Goal: Task Accomplishment & Management: Manage account settings

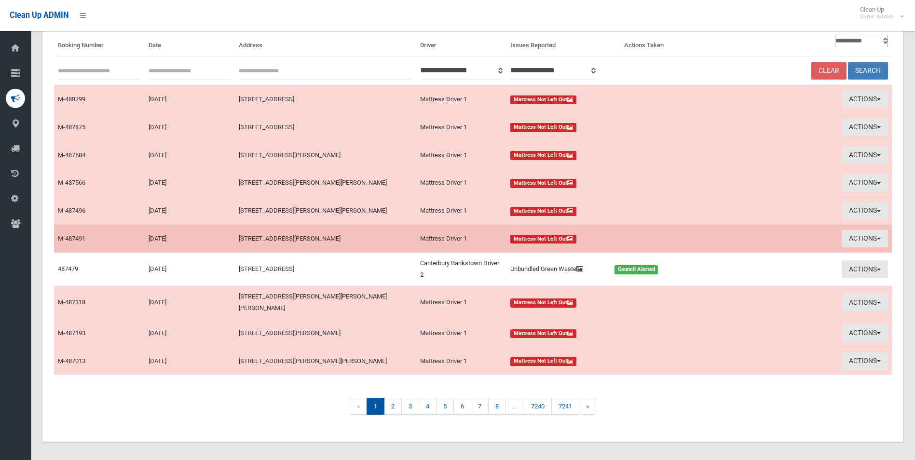
scroll to position [82, 0]
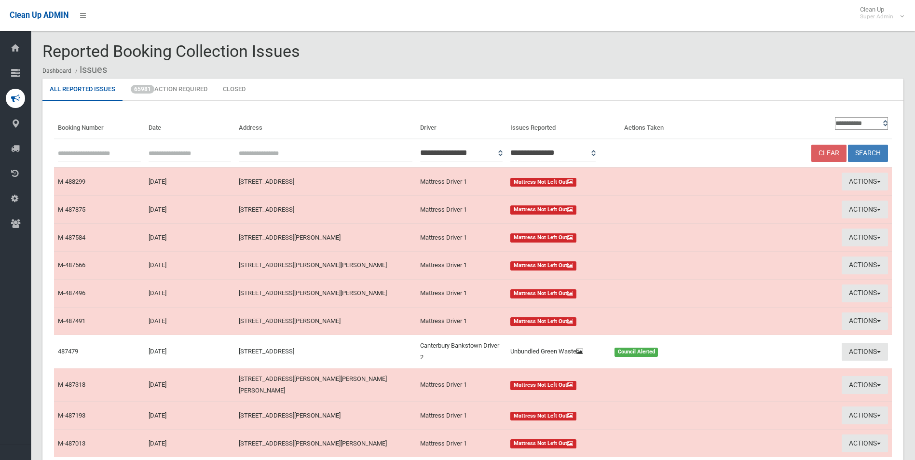
scroll to position [76, 0]
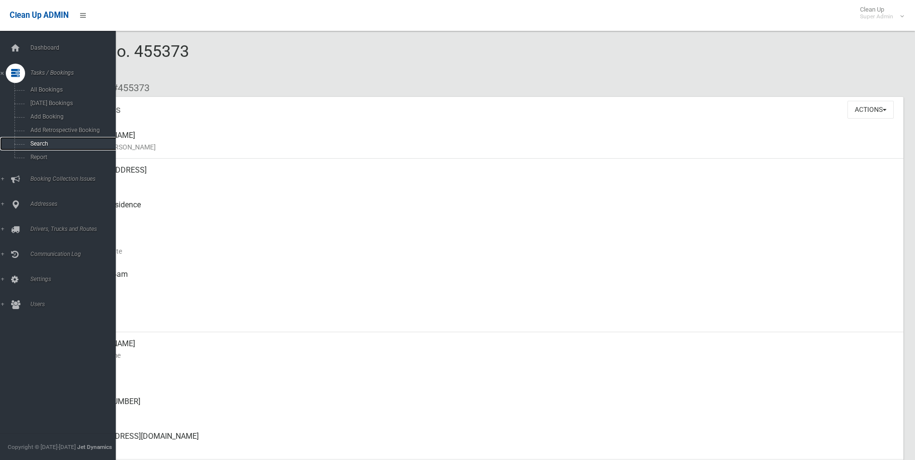
click at [38, 145] on span "Search" at bounding box center [70, 143] width 87 height 7
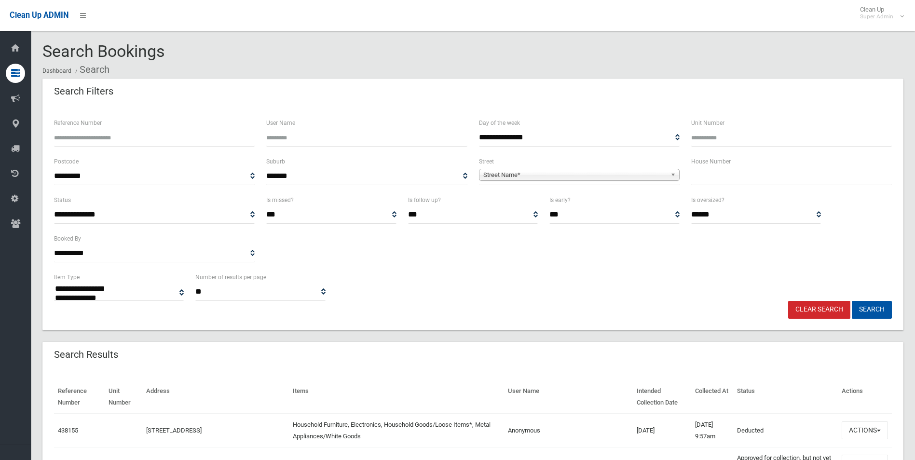
select select
click at [95, 135] on input "Reference Number" at bounding box center [154, 138] width 201 height 18
type input "******"
click at [852, 301] on button "Search" at bounding box center [872, 310] width 40 height 18
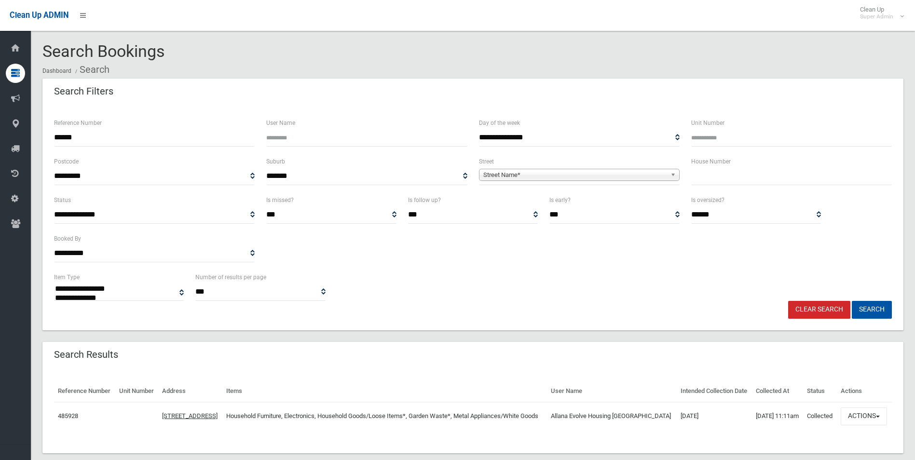
select select
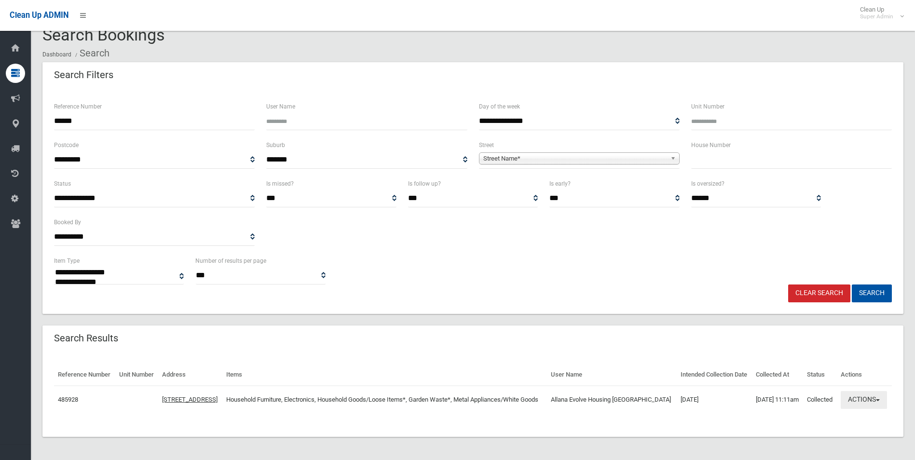
click at [863, 396] on button "Actions" at bounding box center [864, 400] width 46 height 18
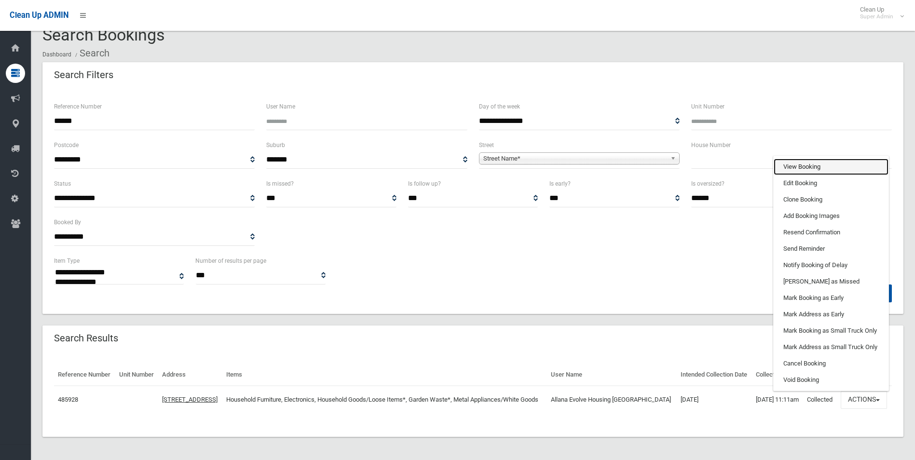
click at [821, 165] on link "View Booking" at bounding box center [831, 167] width 115 height 16
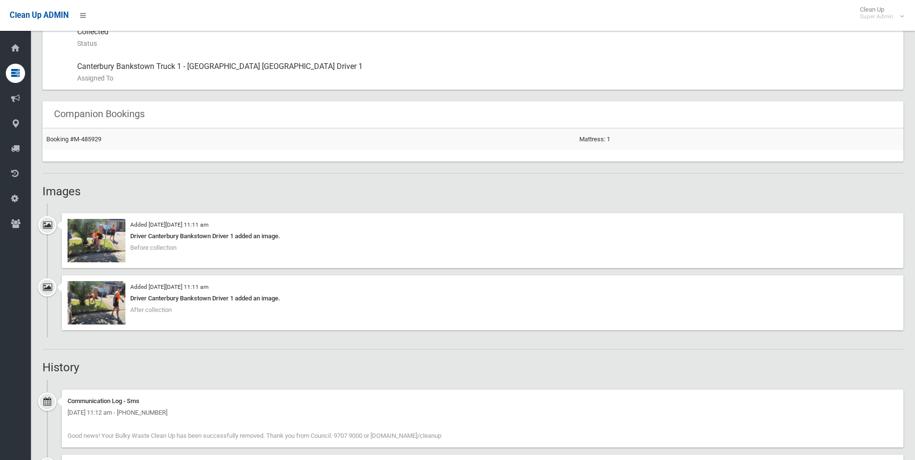
scroll to position [579, 0]
click at [100, 305] on img at bounding box center [97, 302] width 58 height 43
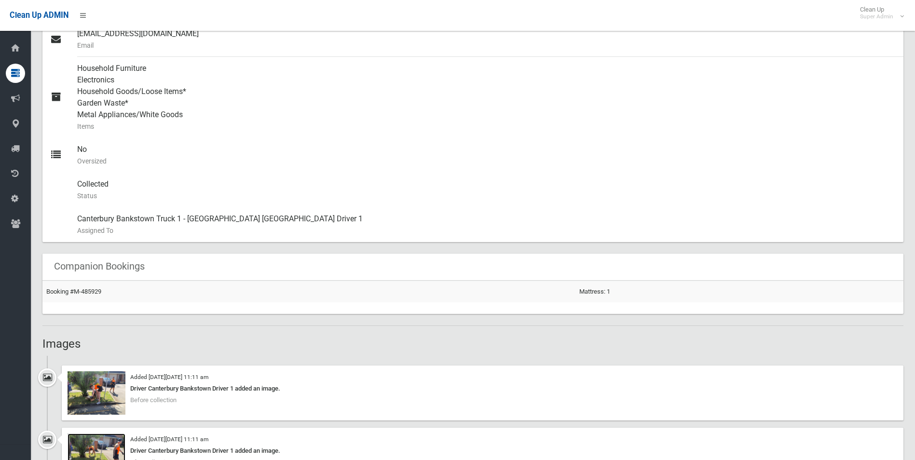
scroll to position [402, 0]
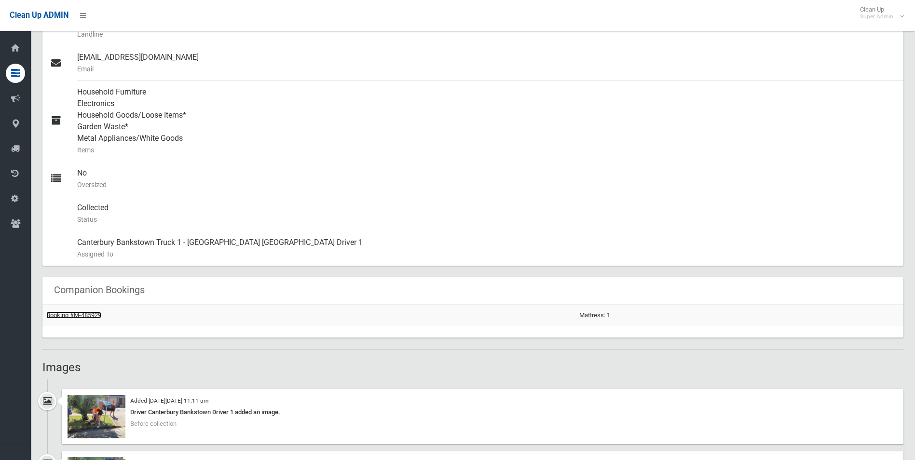
click at [94, 316] on link "Booking #M-485929" at bounding box center [73, 315] width 55 height 7
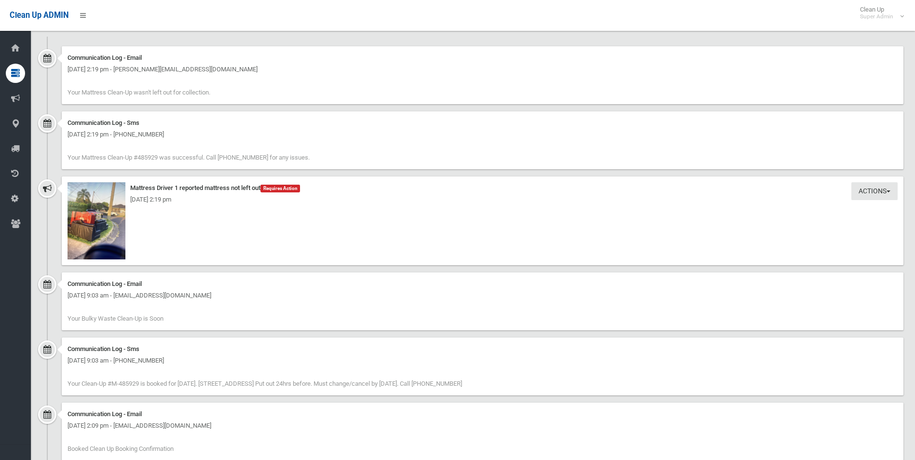
scroll to position [723, 0]
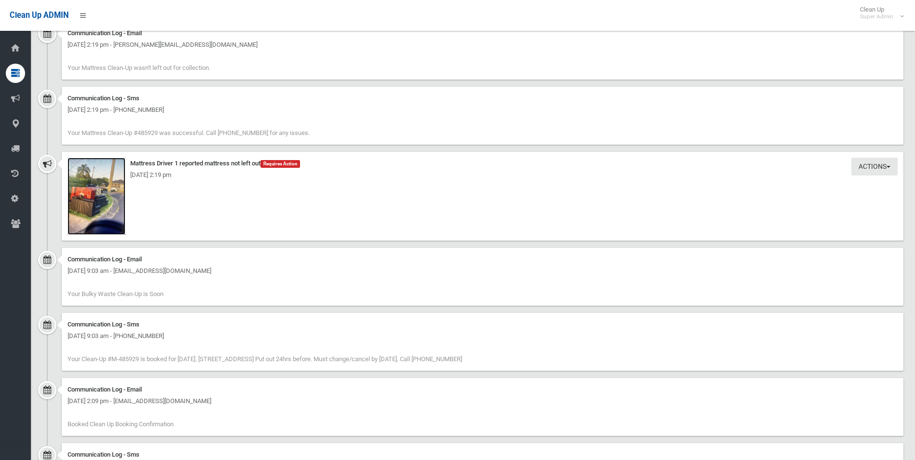
click at [114, 216] on img at bounding box center [97, 196] width 58 height 77
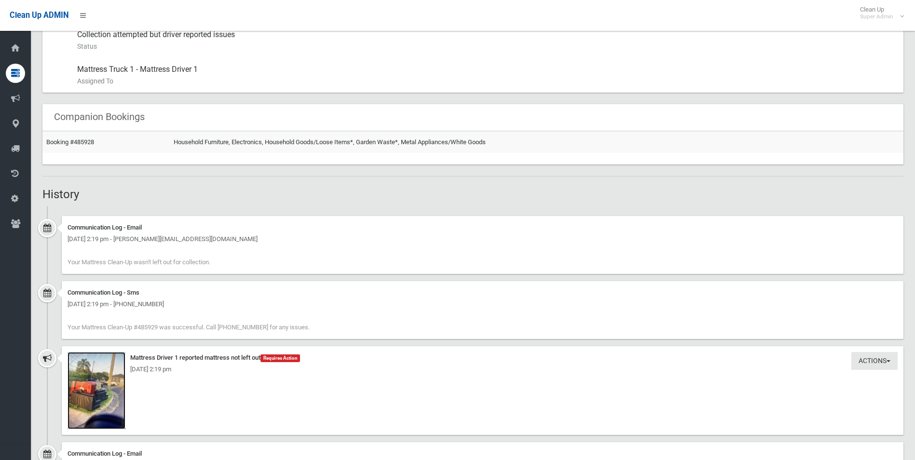
scroll to position [482, 0]
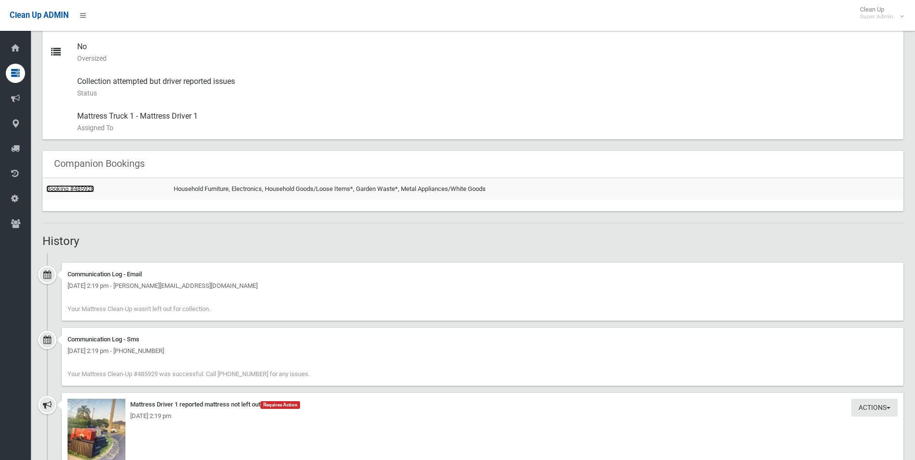
click at [87, 190] on link "Booking #485928" at bounding box center [70, 188] width 48 height 7
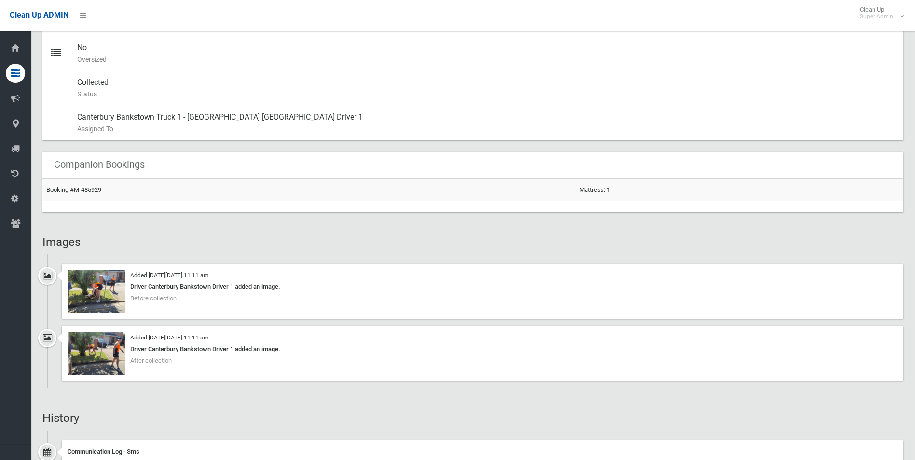
scroll to position [530, 0]
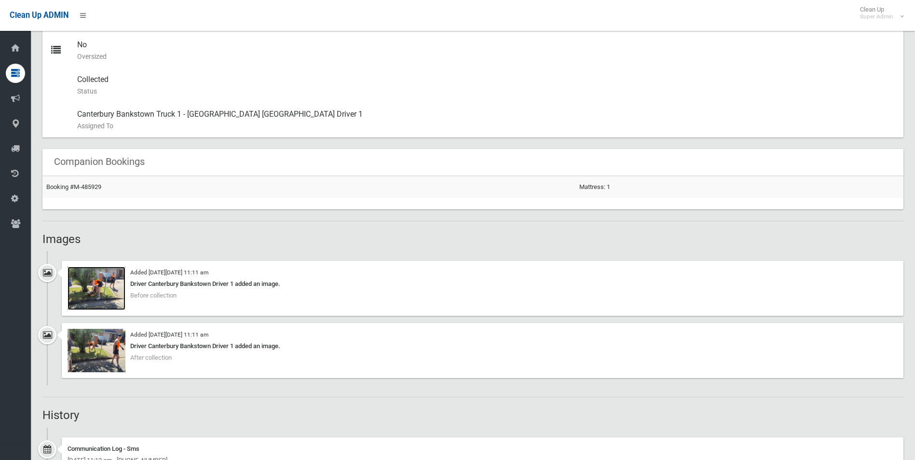
click at [107, 297] on img at bounding box center [97, 288] width 58 height 43
click at [86, 187] on link "Booking #M-485929" at bounding box center [73, 186] width 55 height 7
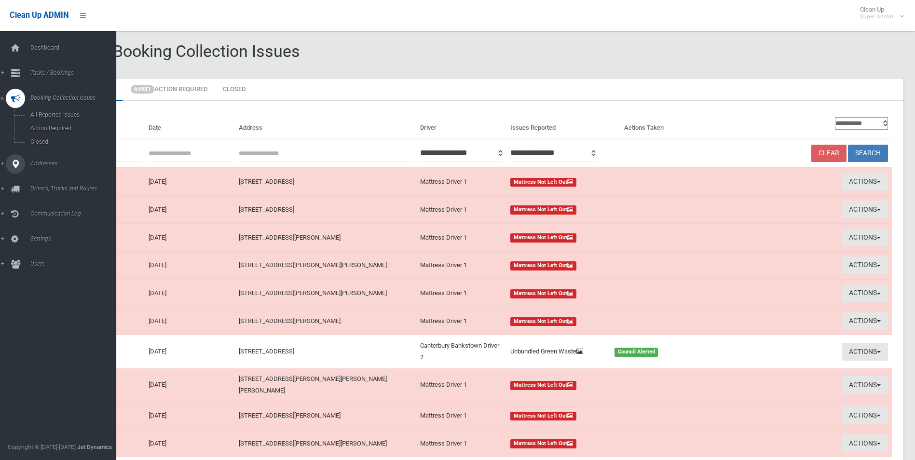
click at [40, 163] on span "Addresses" at bounding box center [74, 163] width 95 height 7
click at [45, 138] on span "All Addresses" at bounding box center [70, 139] width 87 height 7
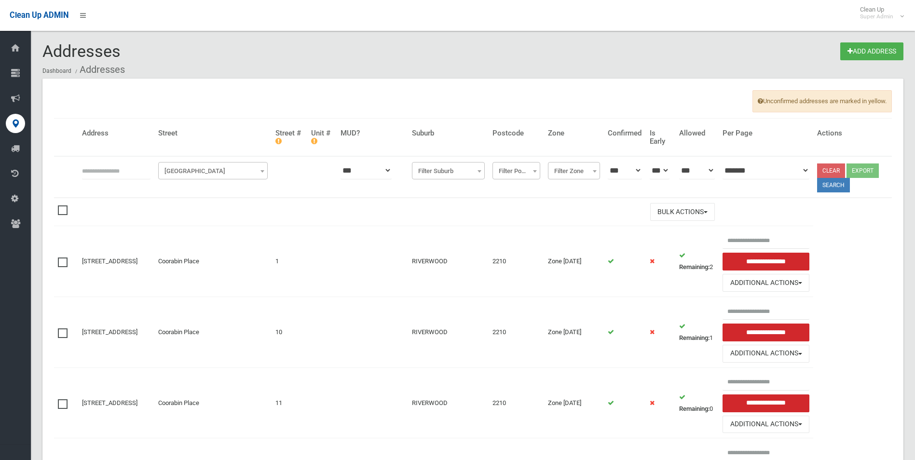
click at [111, 169] on input "text" at bounding box center [116, 171] width 68 height 18
type input "*********"
click button at bounding box center [0, 0] width 0 height 0
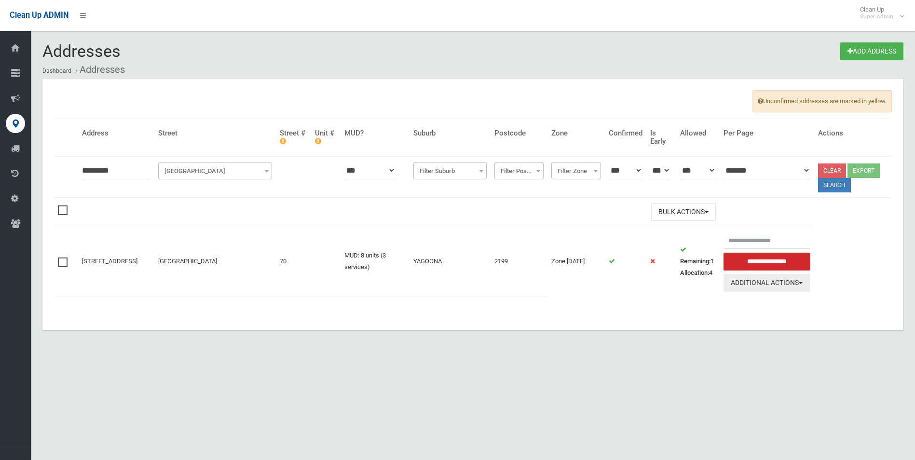
click at [749, 282] on button "Additional Actions" at bounding box center [766, 283] width 87 height 18
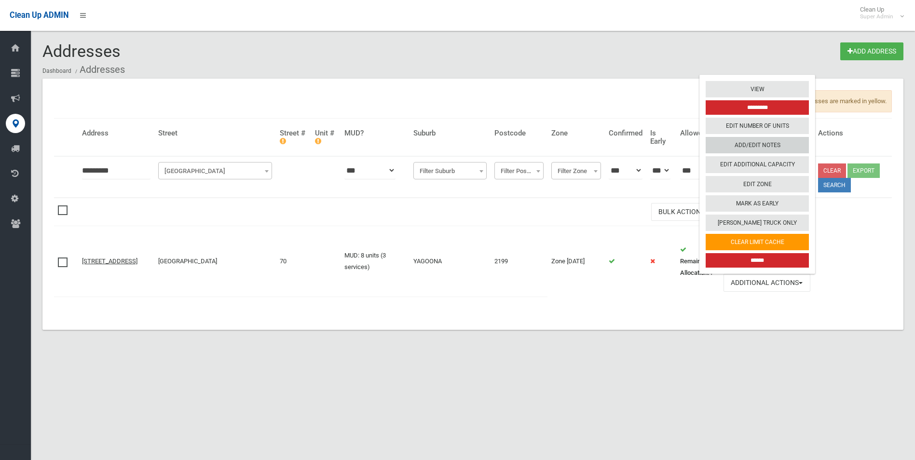
click at [748, 144] on link "Add/Edit Notes" at bounding box center [757, 145] width 103 height 16
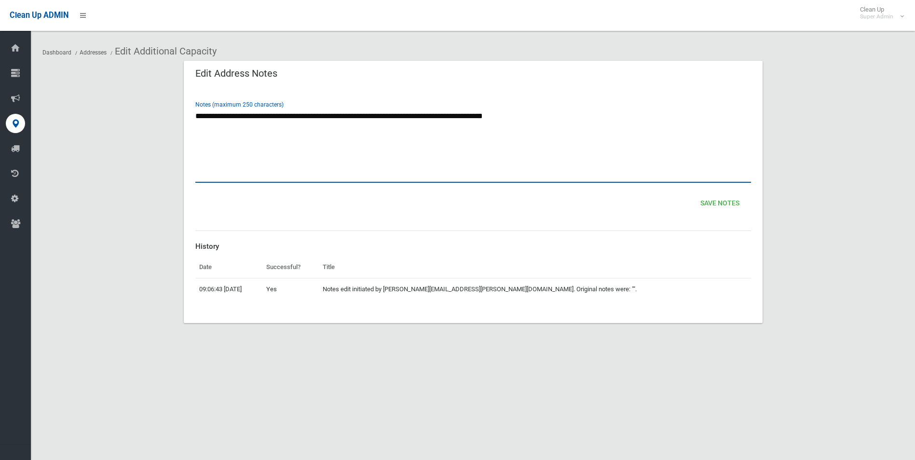
drag, startPoint x: 311, startPoint y: 117, endPoint x: 340, endPoint y: 116, distance: 29.0
click at [311, 117] on textarea "**********" at bounding box center [473, 145] width 556 height 76
type textarea "**********"
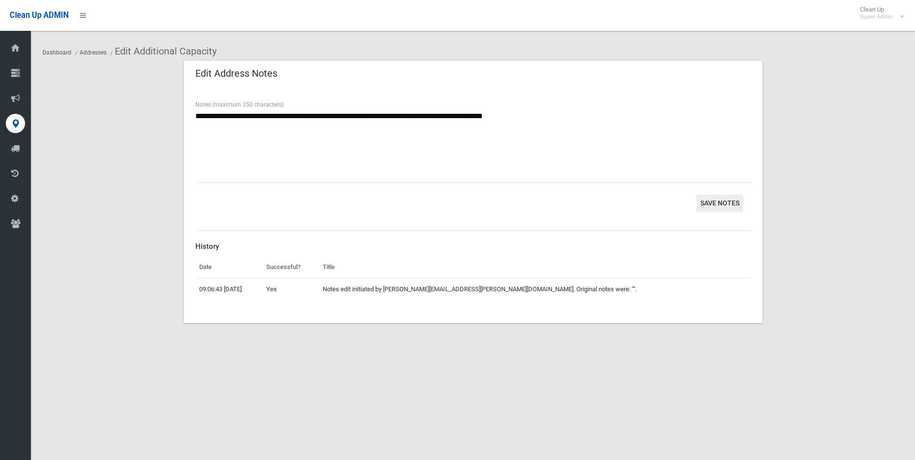
click at [714, 204] on button "Save Notes" at bounding box center [719, 204] width 47 height 18
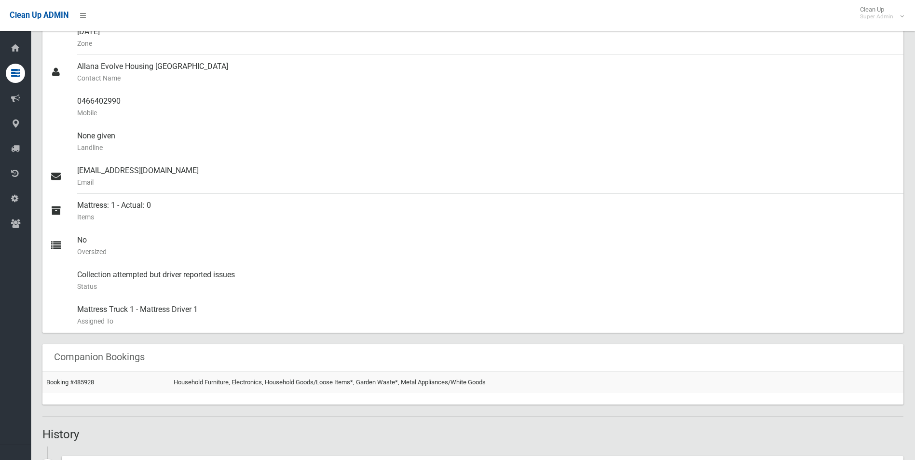
scroll to position [289, 0]
click at [81, 380] on link "Booking #485928" at bounding box center [70, 381] width 48 height 7
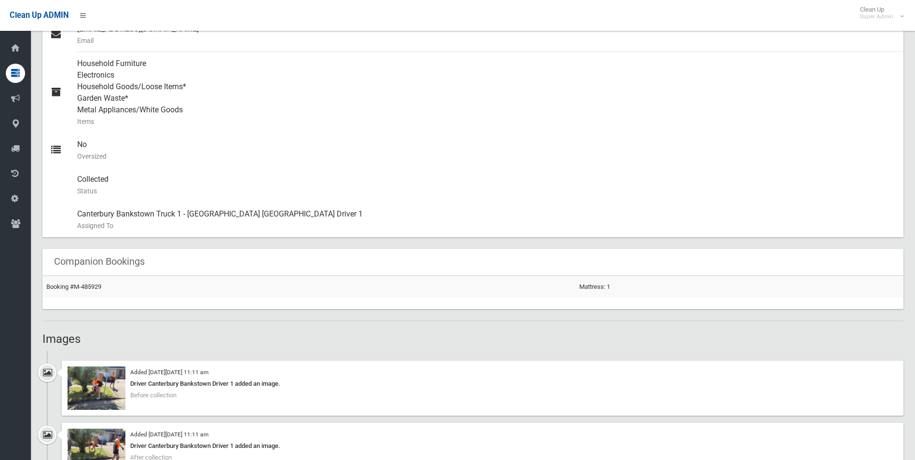
scroll to position [434, 0]
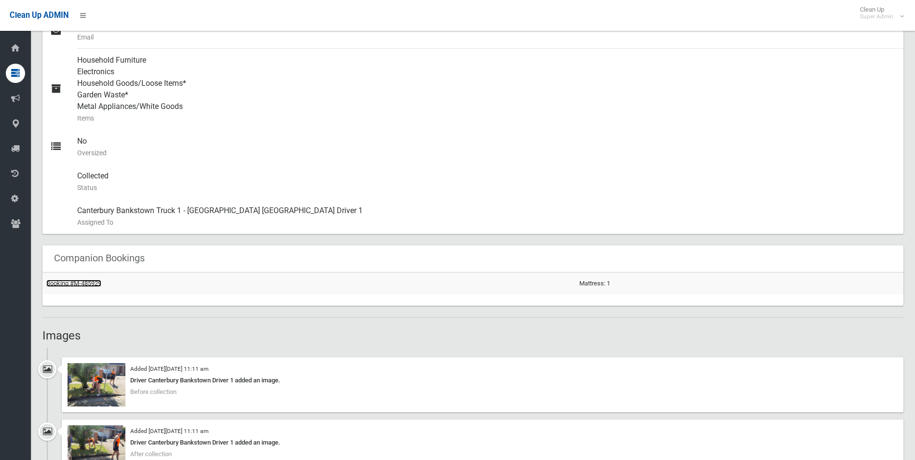
click at [83, 284] on link "Booking #M-485929" at bounding box center [73, 283] width 55 height 7
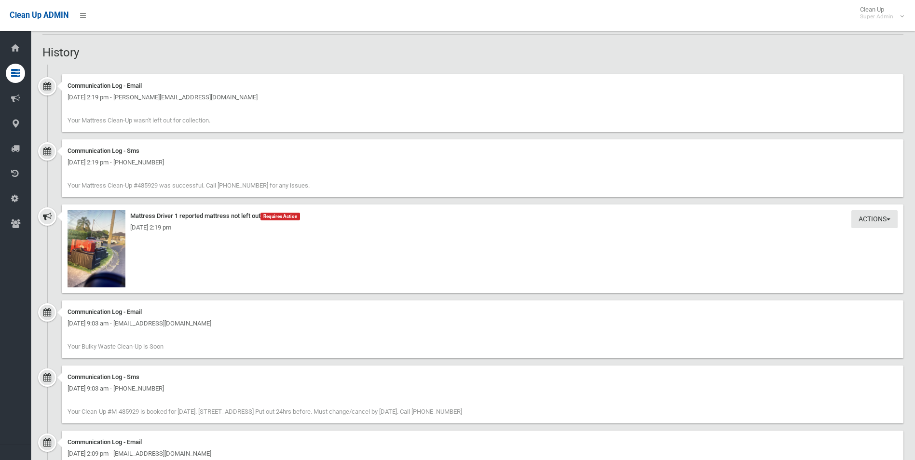
scroll to position [675, 0]
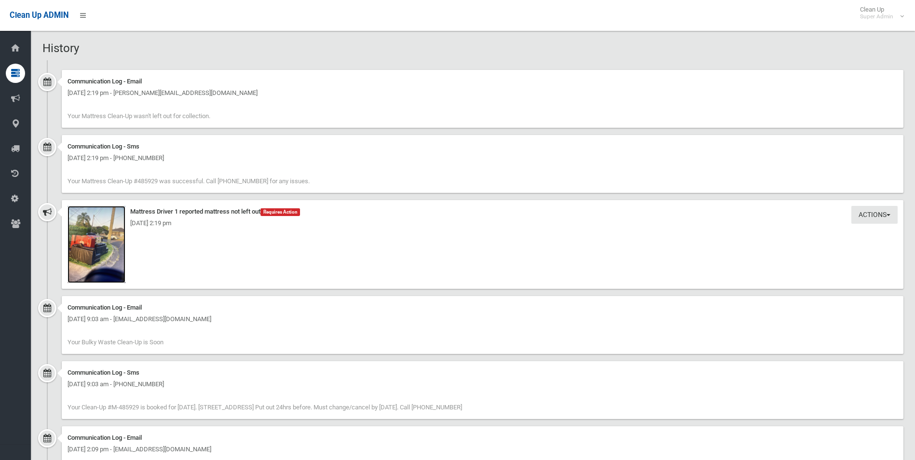
click at [116, 271] on img at bounding box center [97, 244] width 58 height 77
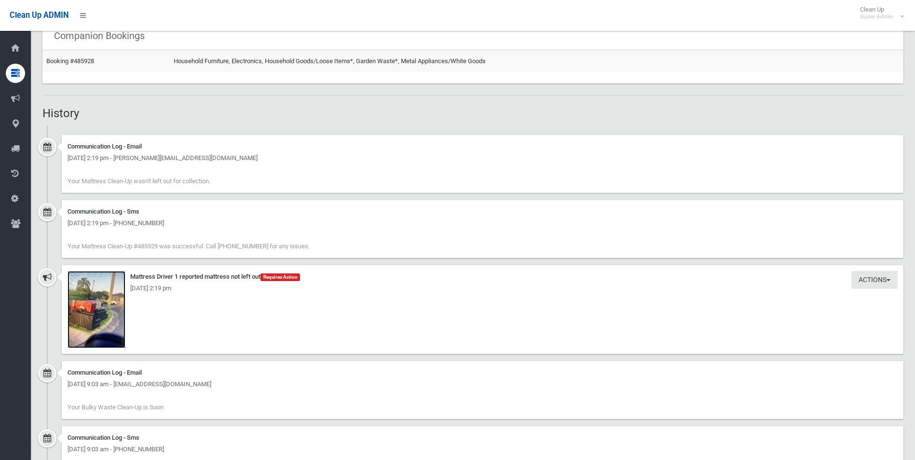
scroll to position [434, 0]
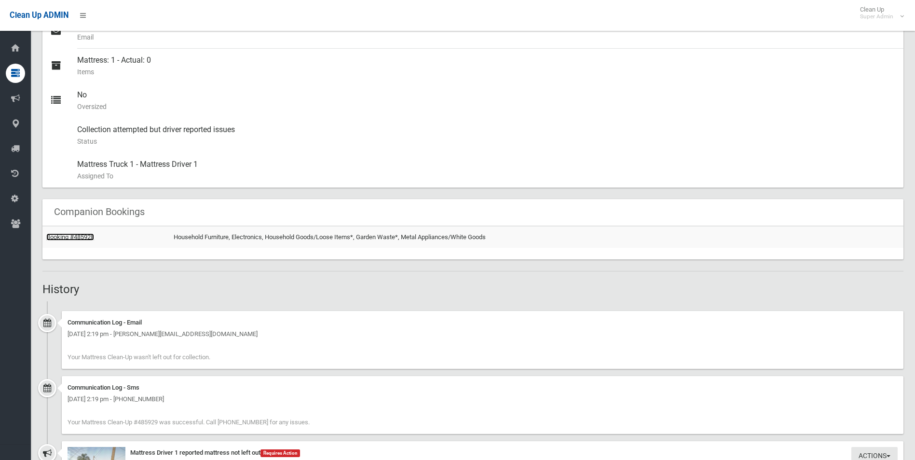
click at [75, 236] on link "Booking #485928" at bounding box center [70, 236] width 48 height 7
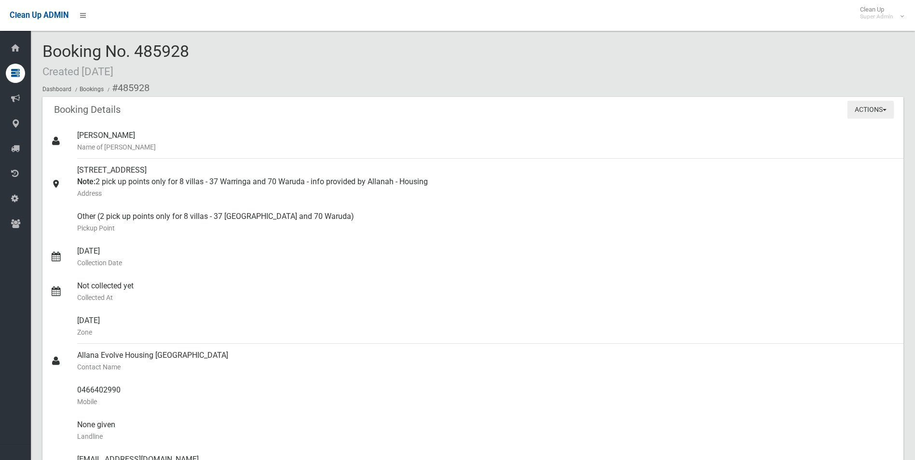
click at [874, 111] on button "Actions" at bounding box center [870, 110] width 46 height 18
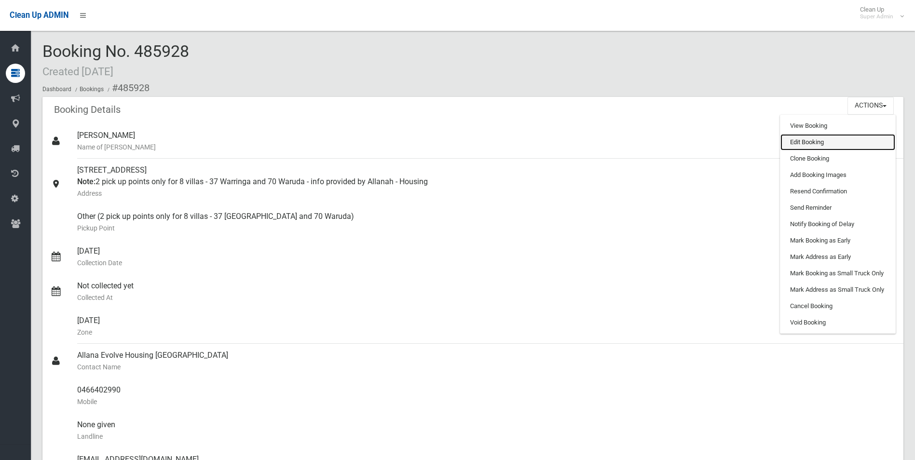
click at [796, 143] on link "Edit Booking" at bounding box center [837, 142] width 115 height 16
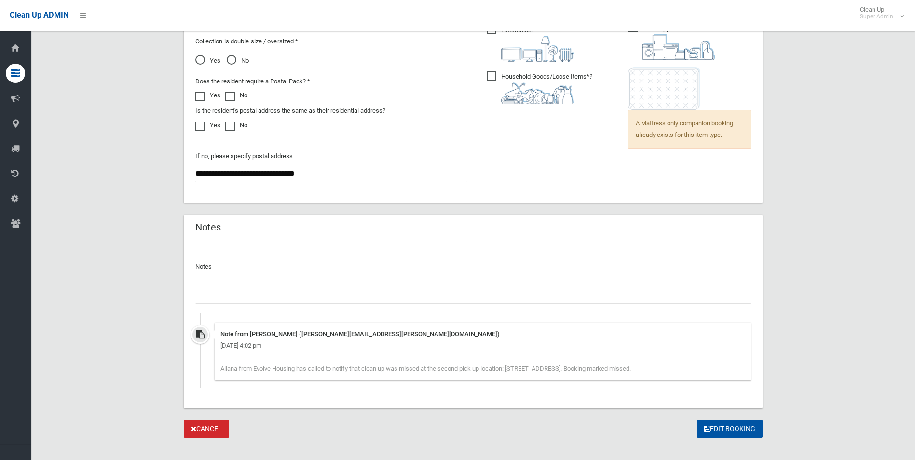
scroll to position [847, 0]
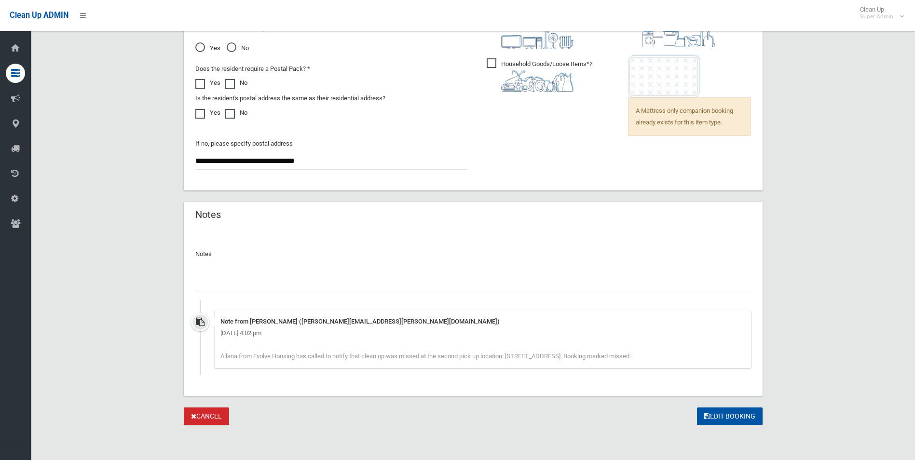
click at [332, 283] on input "text" at bounding box center [473, 282] width 556 height 18
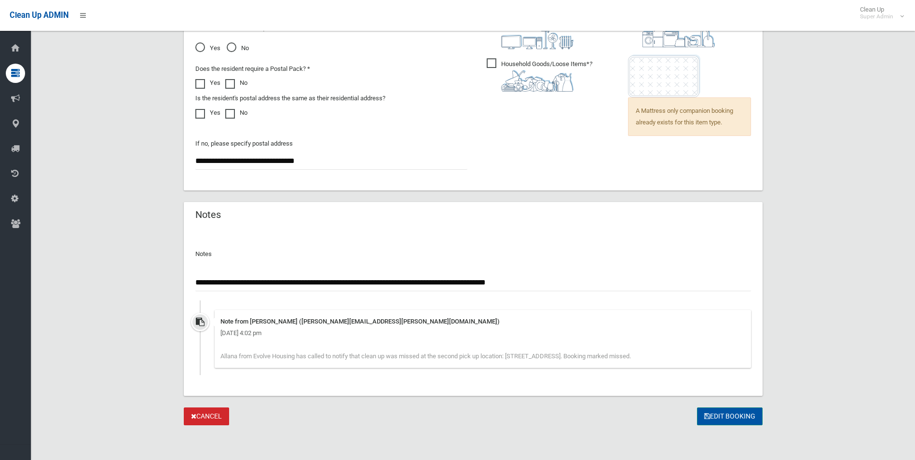
type input "**********"
click at [738, 410] on button "Edit Booking" at bounding box center [730, 417] width 66 height 18
